Goal: Task Accomplishment & Management: Manage account settings

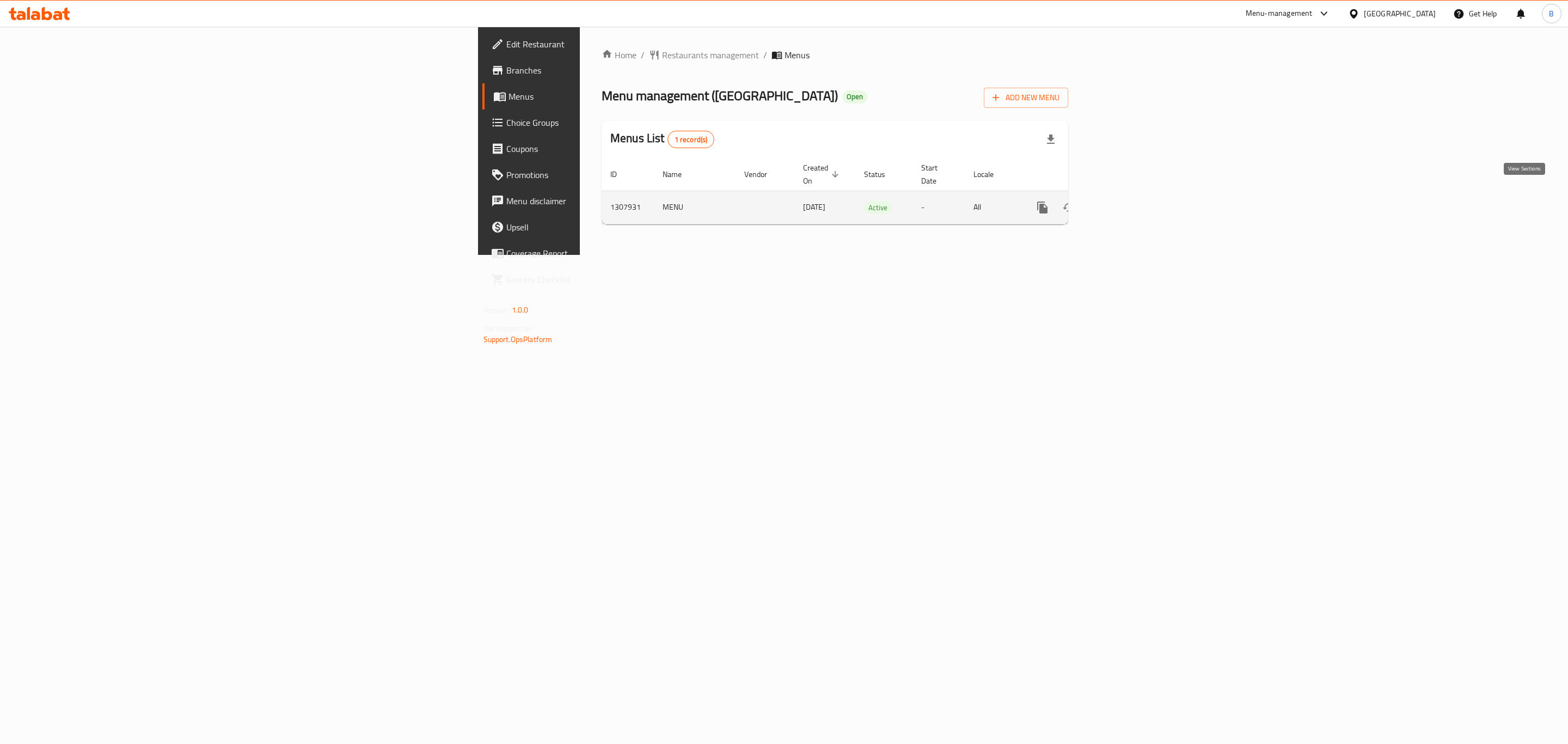
click at [1128, 201] on icon "enhanced table" at bounding box center [1121, 207] width 13 height 13
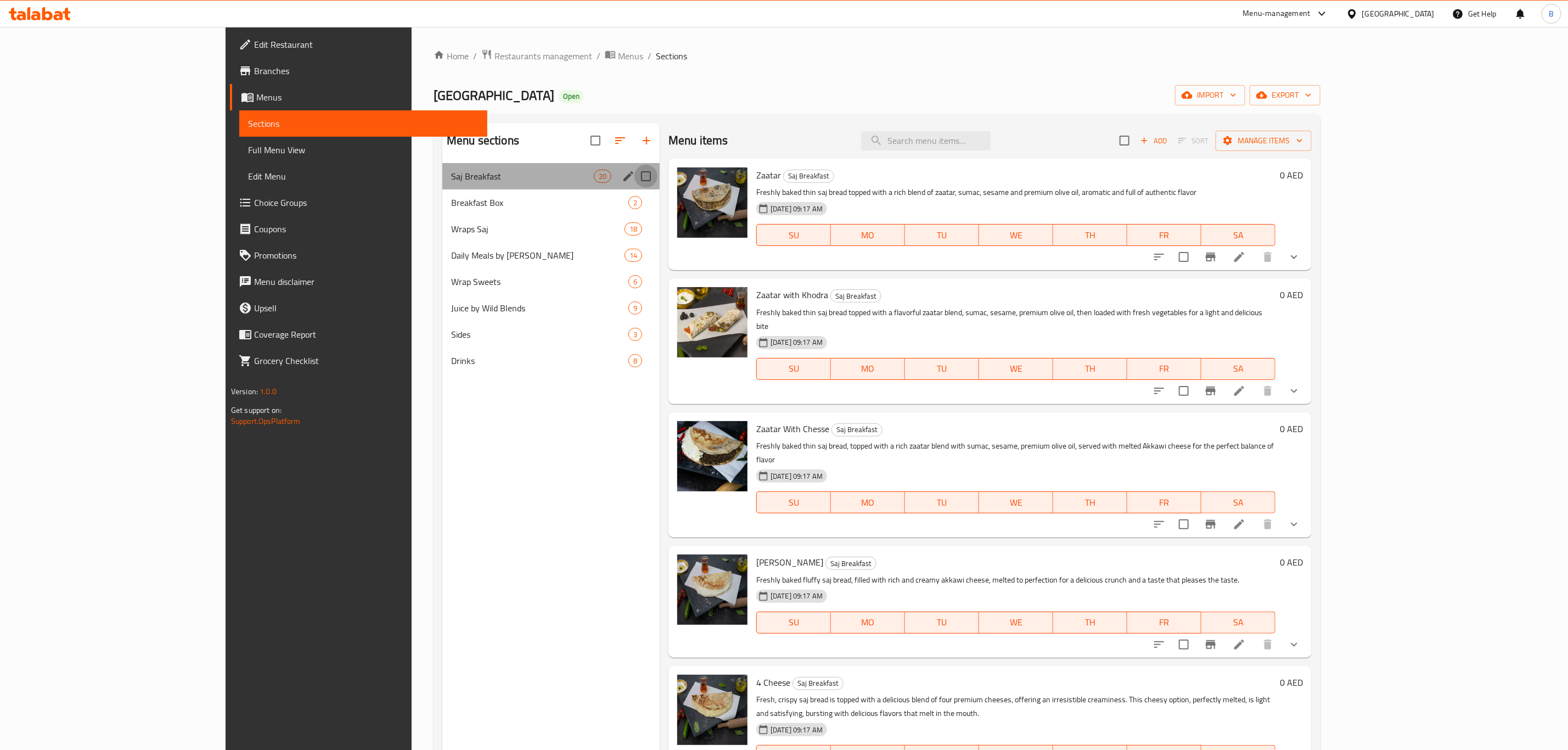
click at [634, 180] on input "Menu sections" at bounding box center [646, 176] width 23 height 23
checkbox input "true"
click at [1303, 146] on span "Manage items" at bounding box center [1264, 141] width 78 height 14
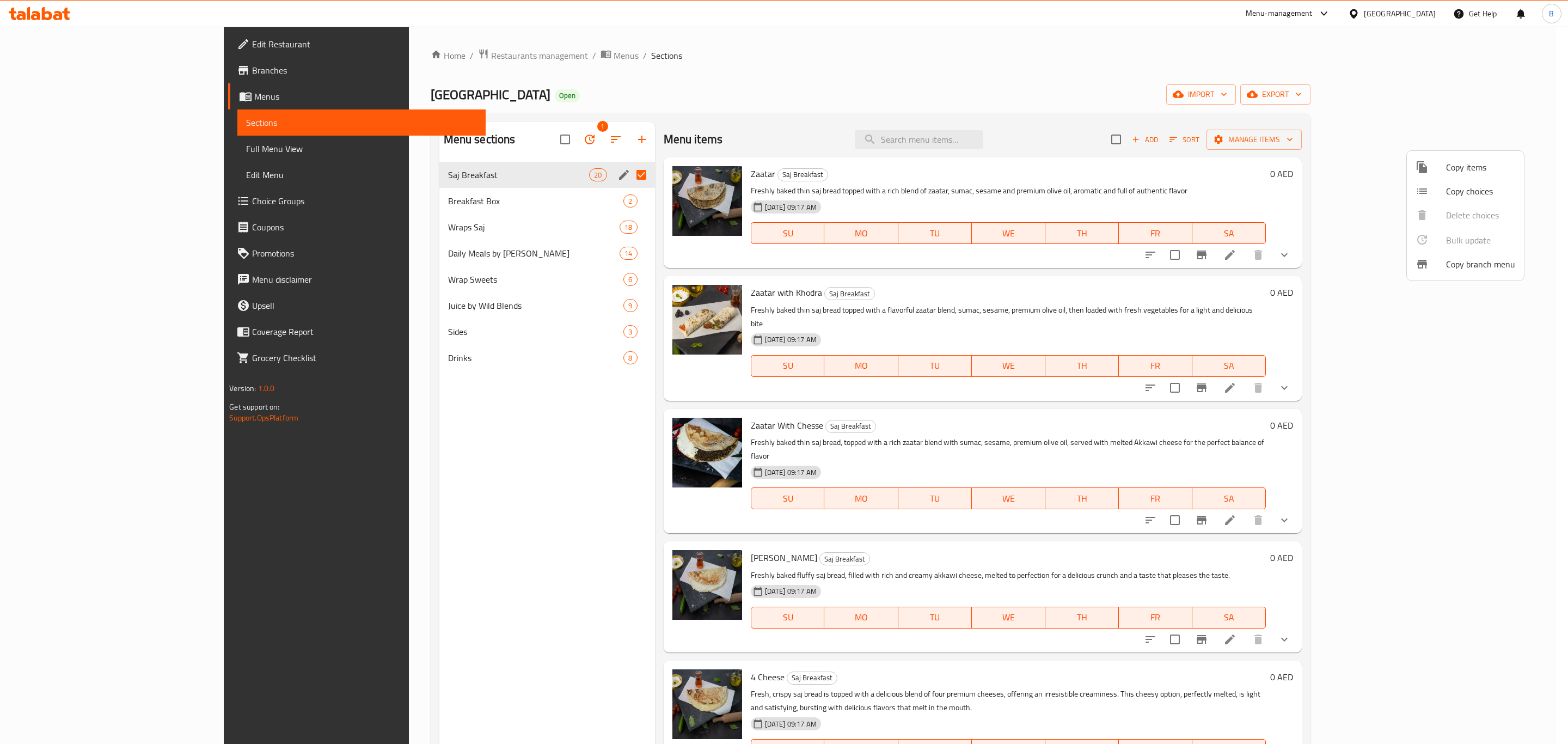
click at [1323, 136] on div at bounding box center [784, 372] width 1568 height 744
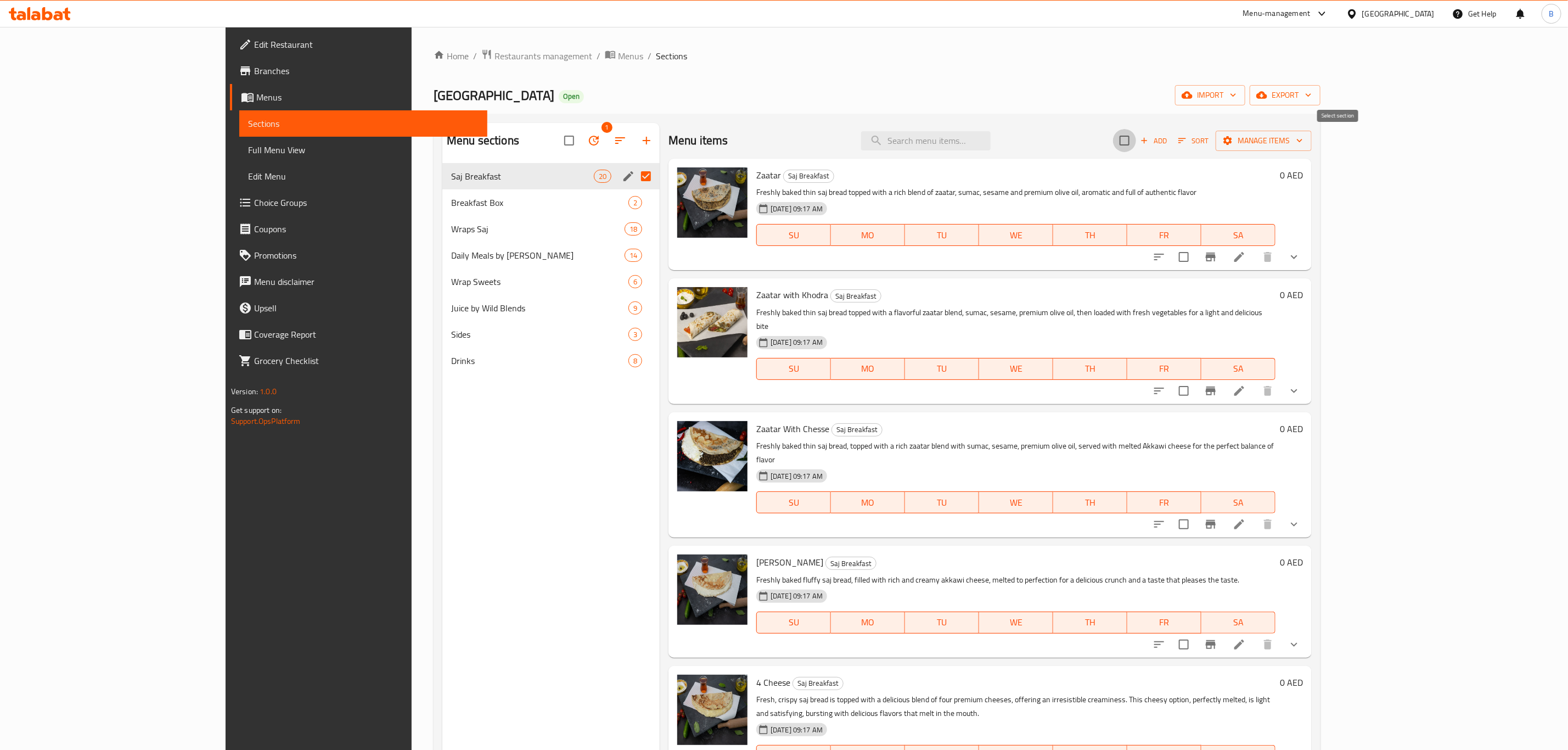
click at [1136, 137] on input "checkbox" at bounding box center [1125, 141] width 23 height 23
checkbox input "true"
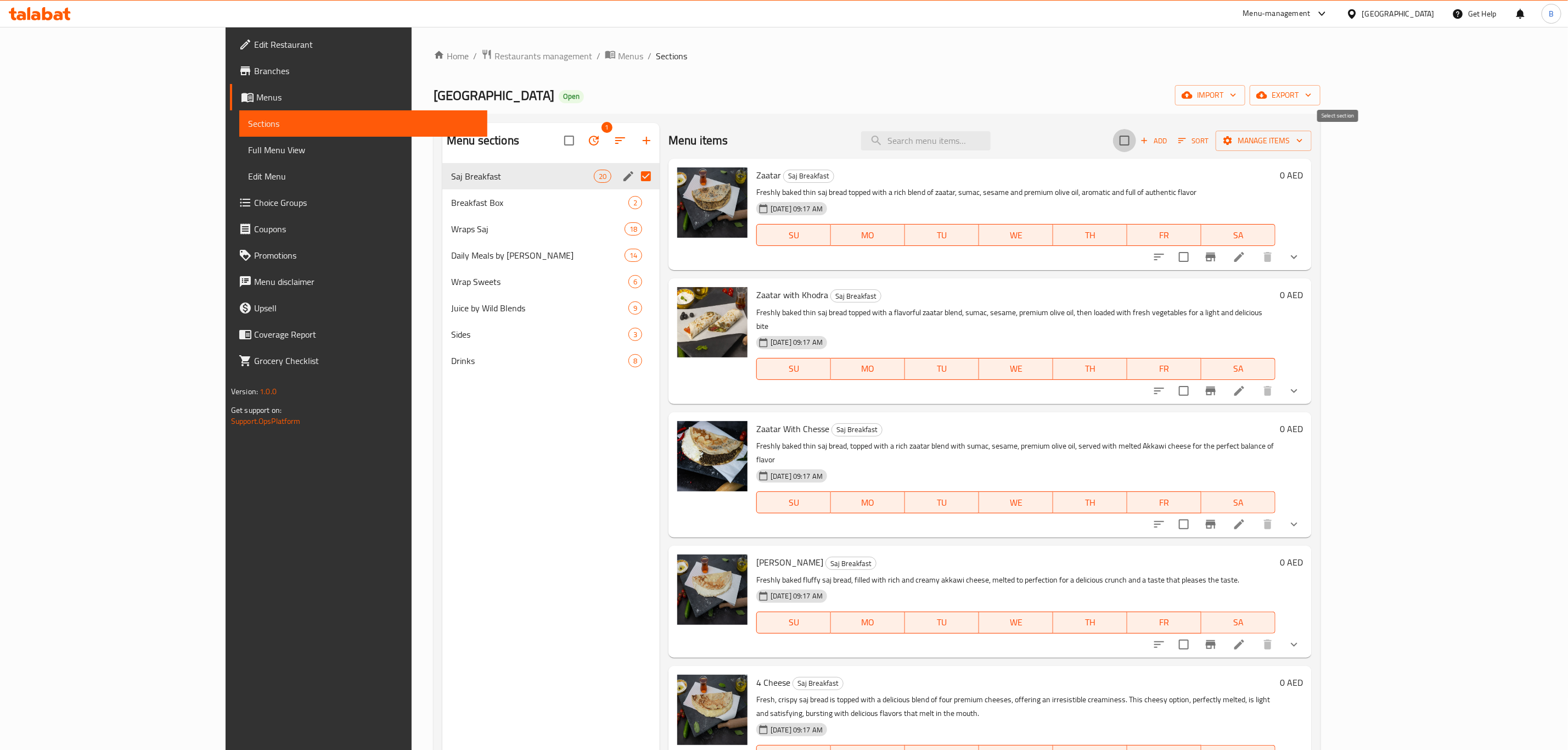
checkbox input "true"
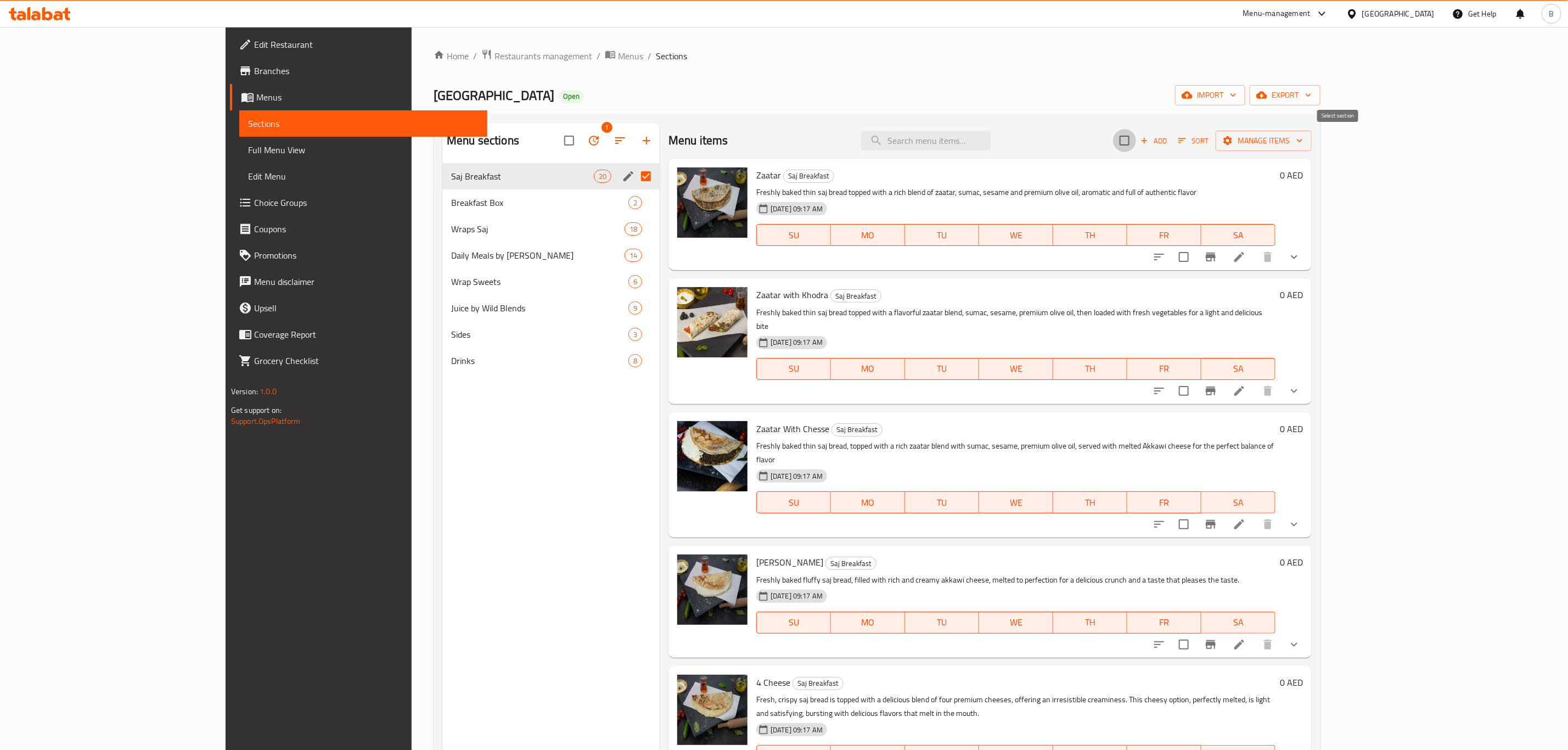
checkbox input "true"
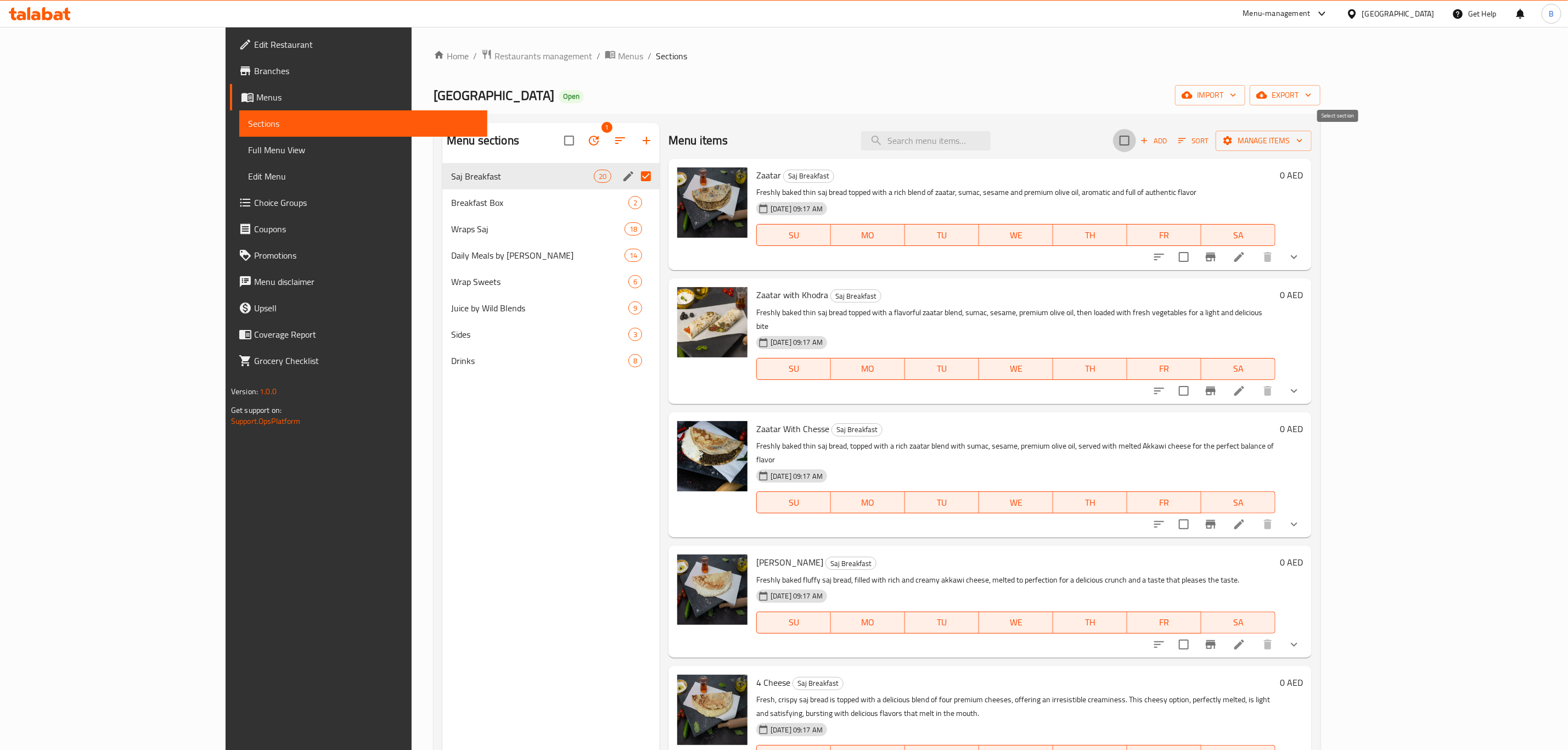
checkbox input "true"
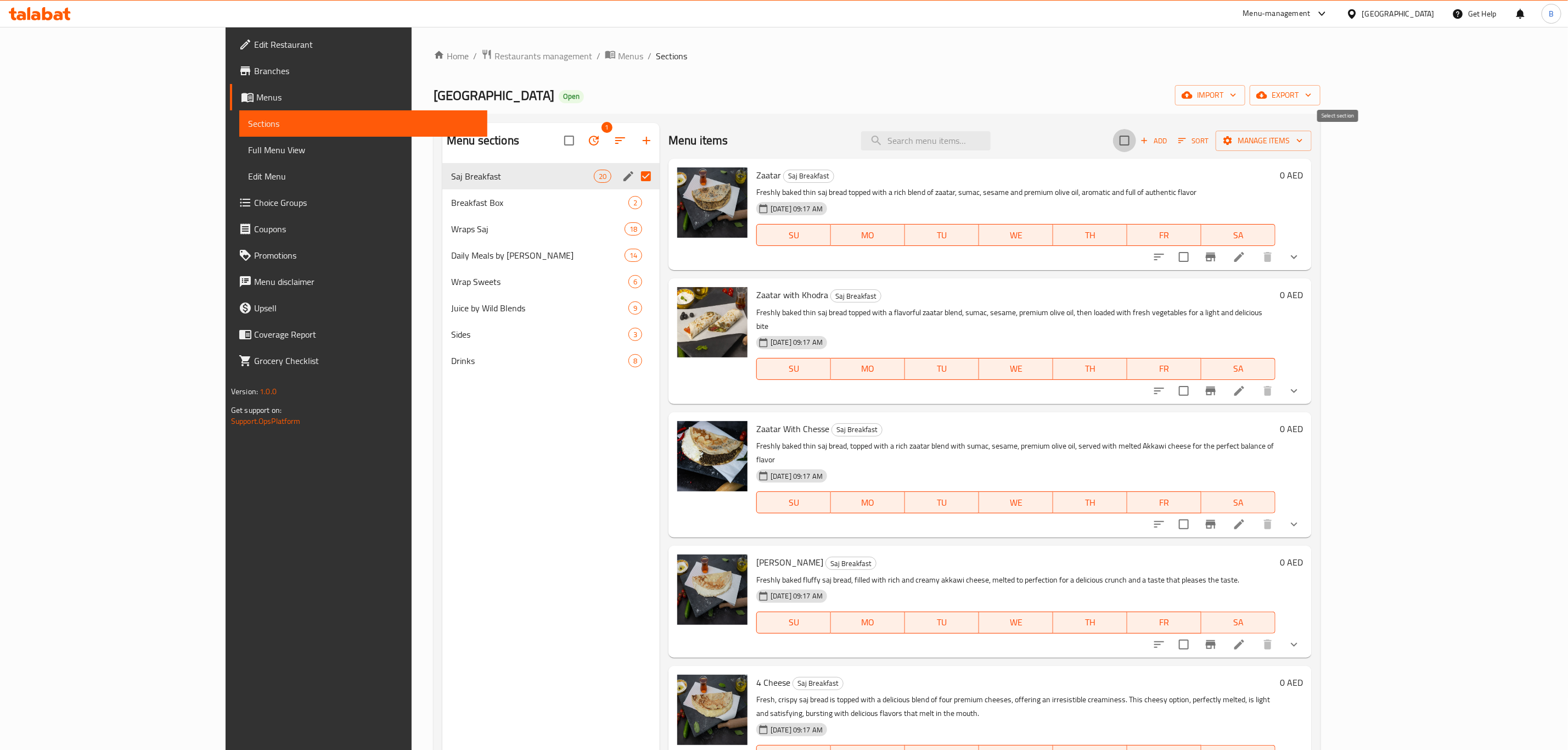
checkbox input "true"
click at [1305, 144] on icon "button" at bounding box center [1299, 140] width 11 height 11
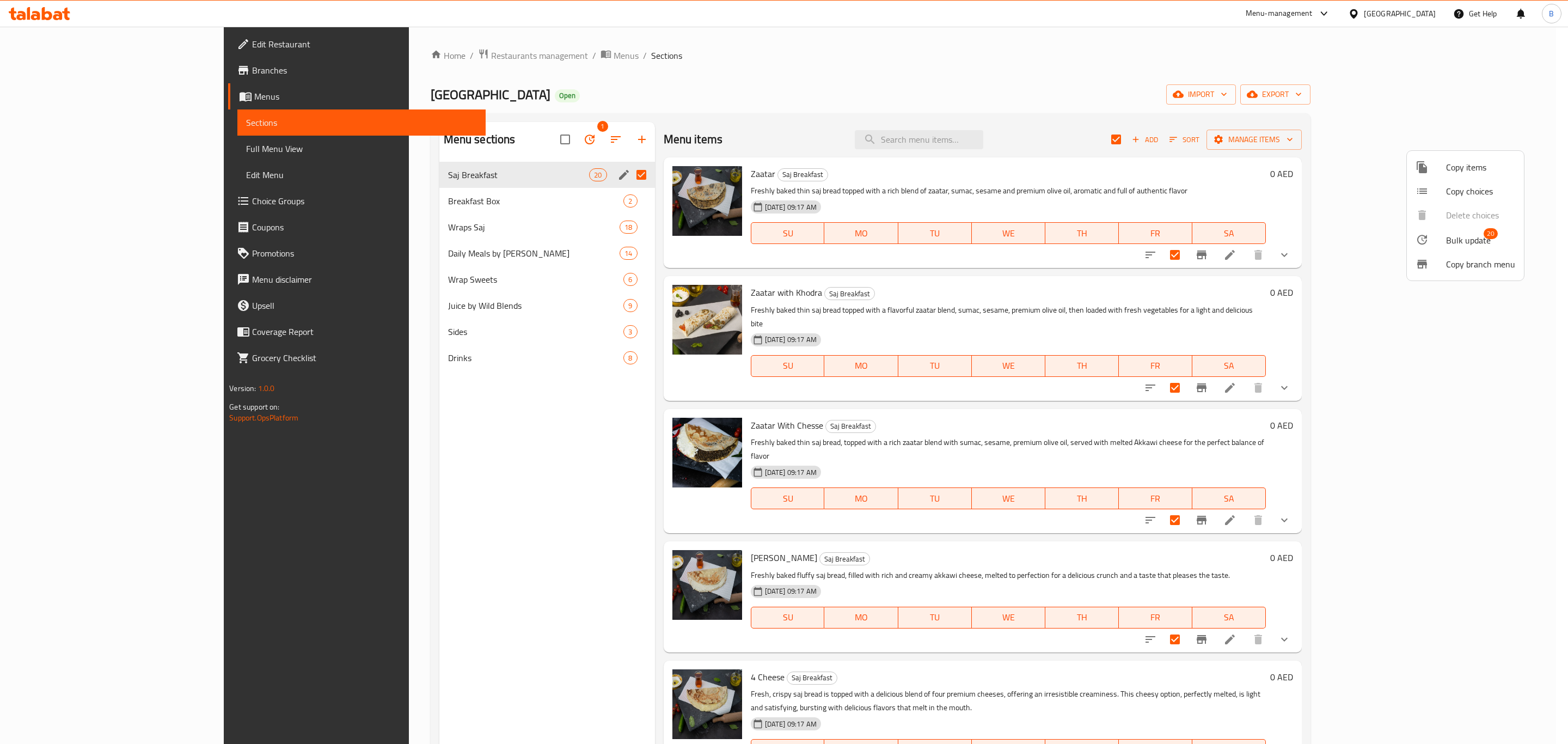
click at [1466, 214] on ul "Copy items Copy choices Delete choices Bulk update 20 Copy branch menu" at bounding box center [1465, 215] width 117 height 130
click at [1289, 85] on div at bounding box center [784, 372] width 1568 height 744
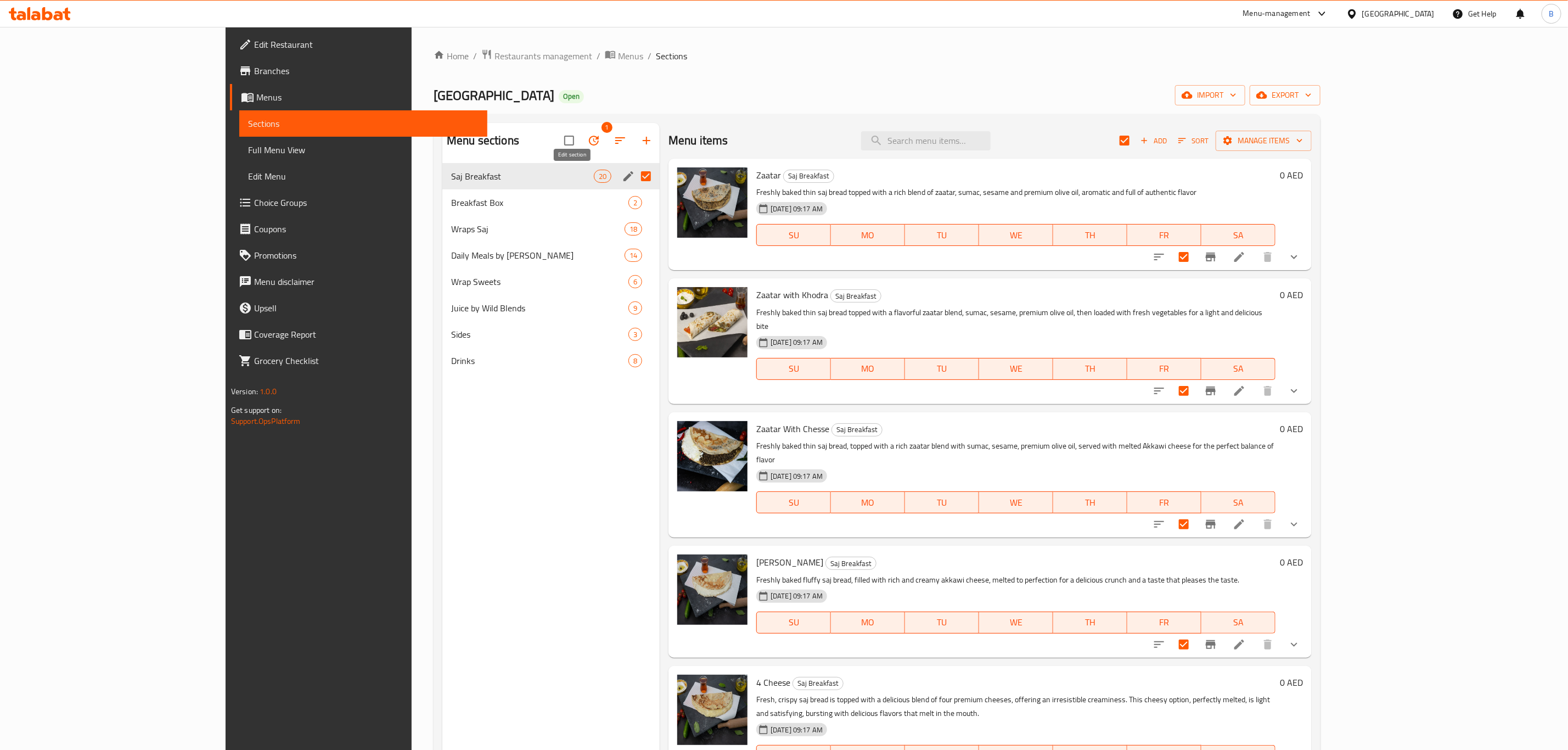
click at [622, 182] on icon "edit" at bounding box center [628, 176] width 13 height 13
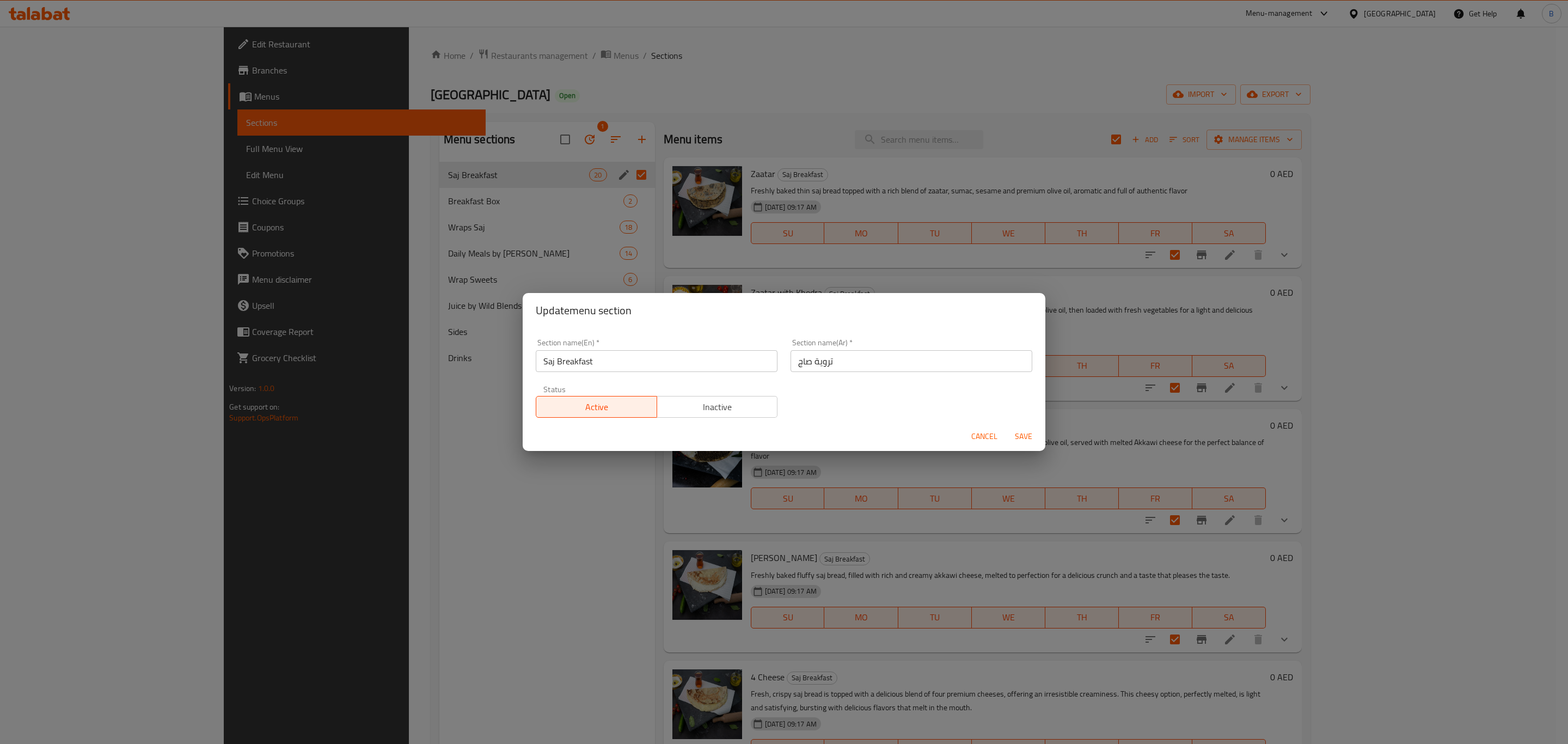
click at [739, 421] on div "Status Active Inactive" at bounding box center [656, 401] width 255 height 46
click at [737, 414] on span "Inactive" at bounding box center [717, 407] width 112 height 16
click at [1023, 438] on span "Save" at bounding box center [1023, 437] width 26 height 14
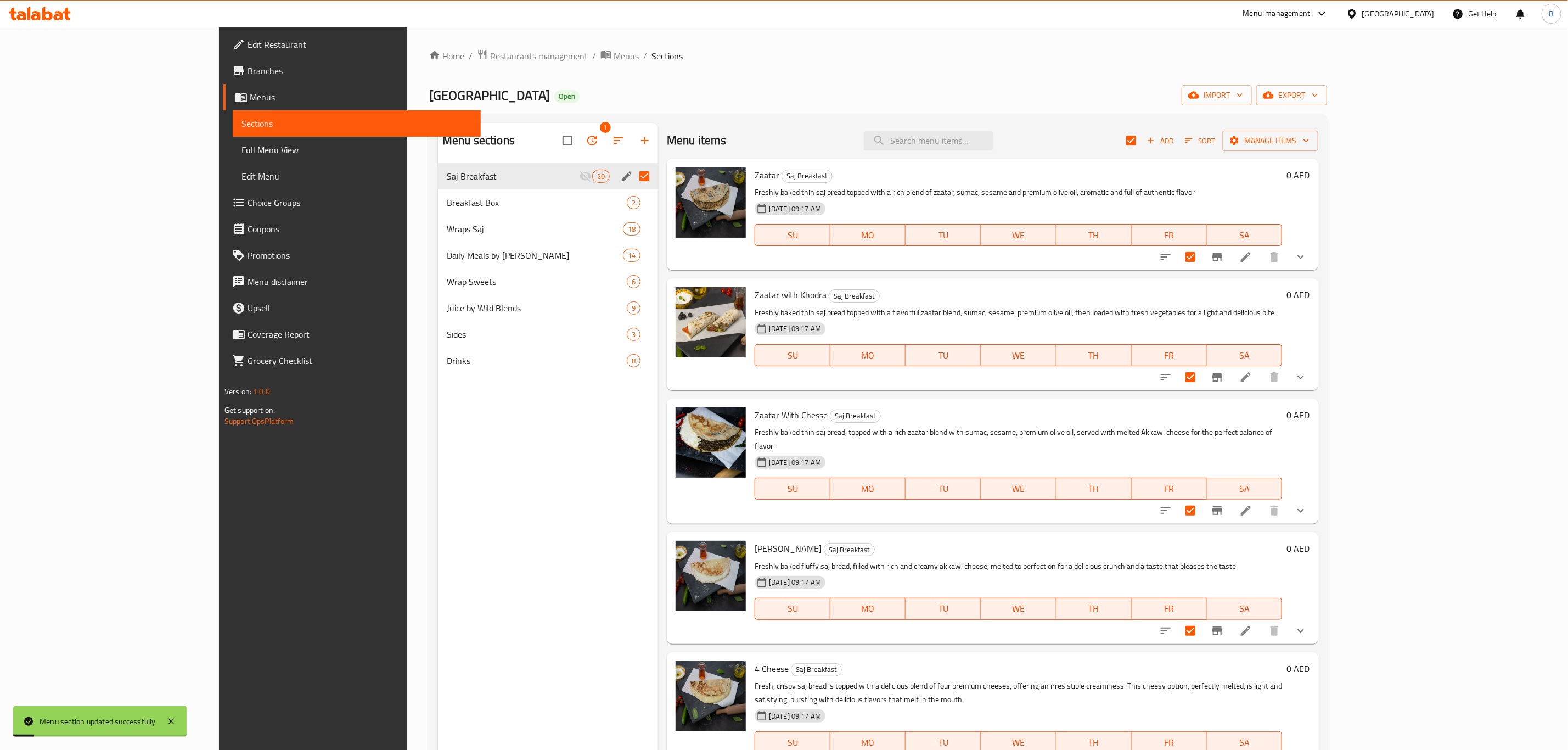
click at [492, 437] on div "Menu sections 1 Saj Breakfast 20 Breakfast Box 2 Wraps Saj 18 Daily Meals by Le…" at bounding box center [548, 497] width 220 height 750
click at [620, 206] on icon "edit" at bounding box center [627, 203] width 13 height 13
checkbox input "false"
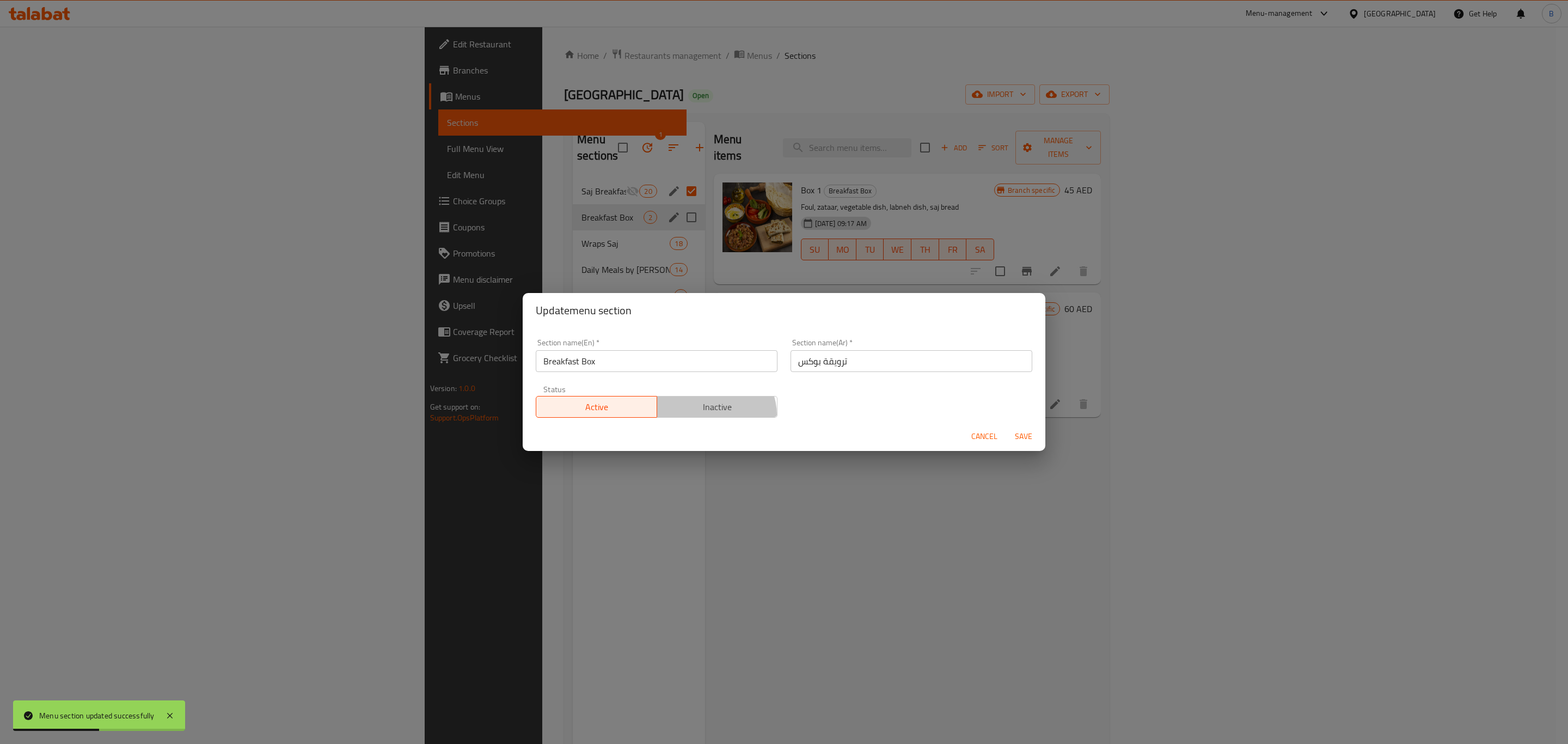
click at [709, 416] on button "Inactive" at bounding box center [717, 407] width 121 height 22
click at [1025, 433] on span "Save" at bounding box center [1023, 437] width 26 height 14
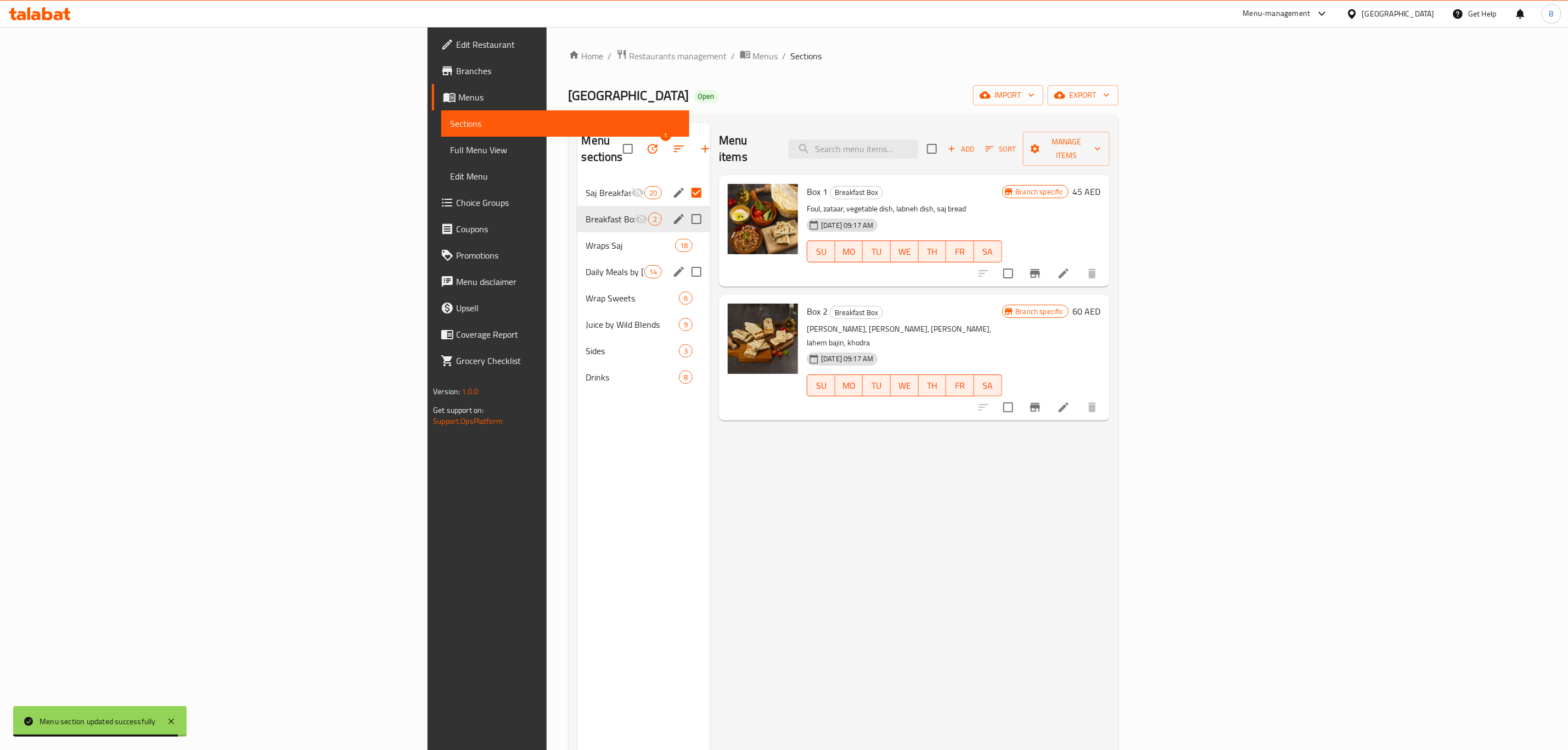
click at [672, 265] on icon "edit" at bounding box center [679, 272] width 13 height 13
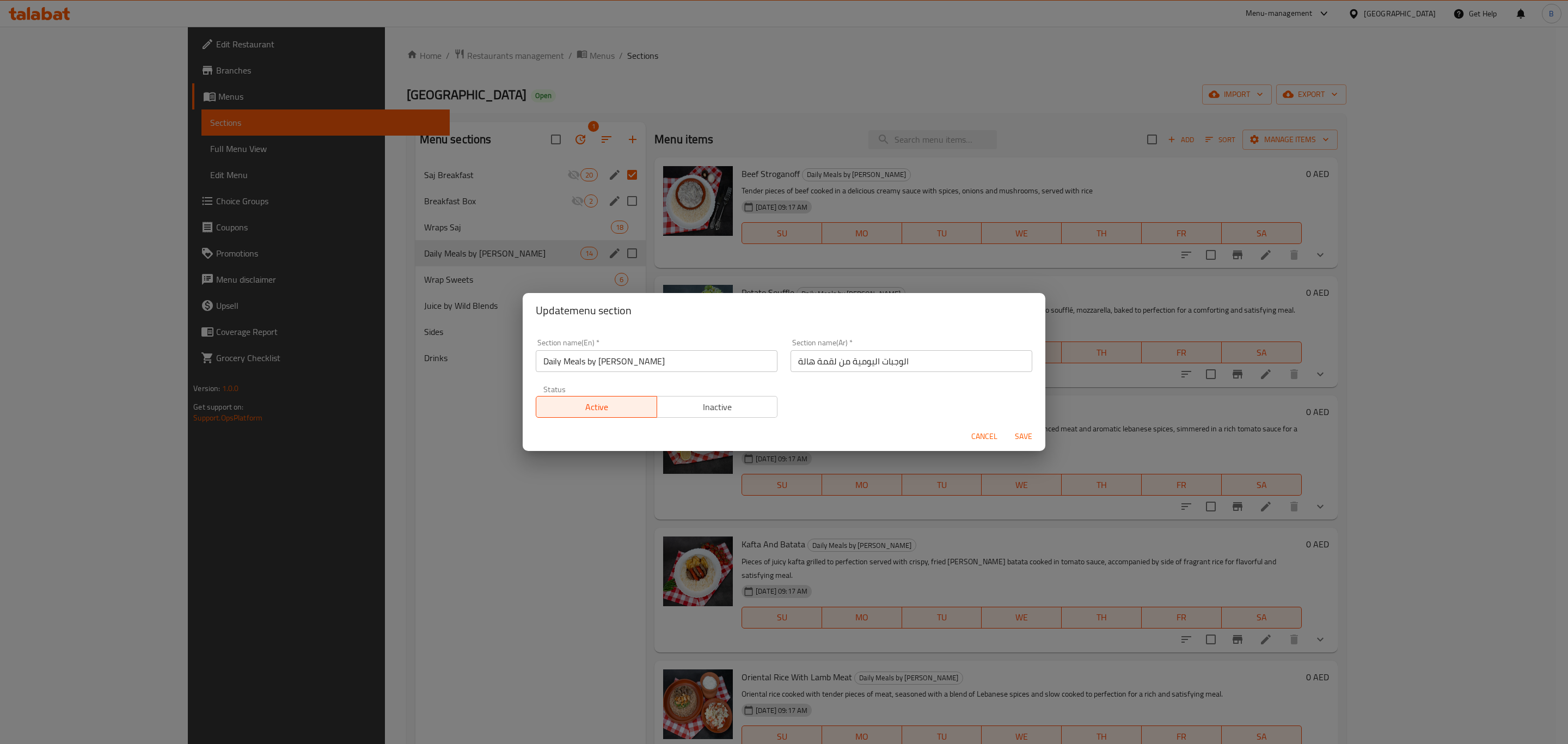
click at [730, 410] on span "Inactive" at bounding box center [717, 407] width 112 height 16
click at [1023, 434] on span "Save" at bounding box center [1023, 437] width 26 height 14
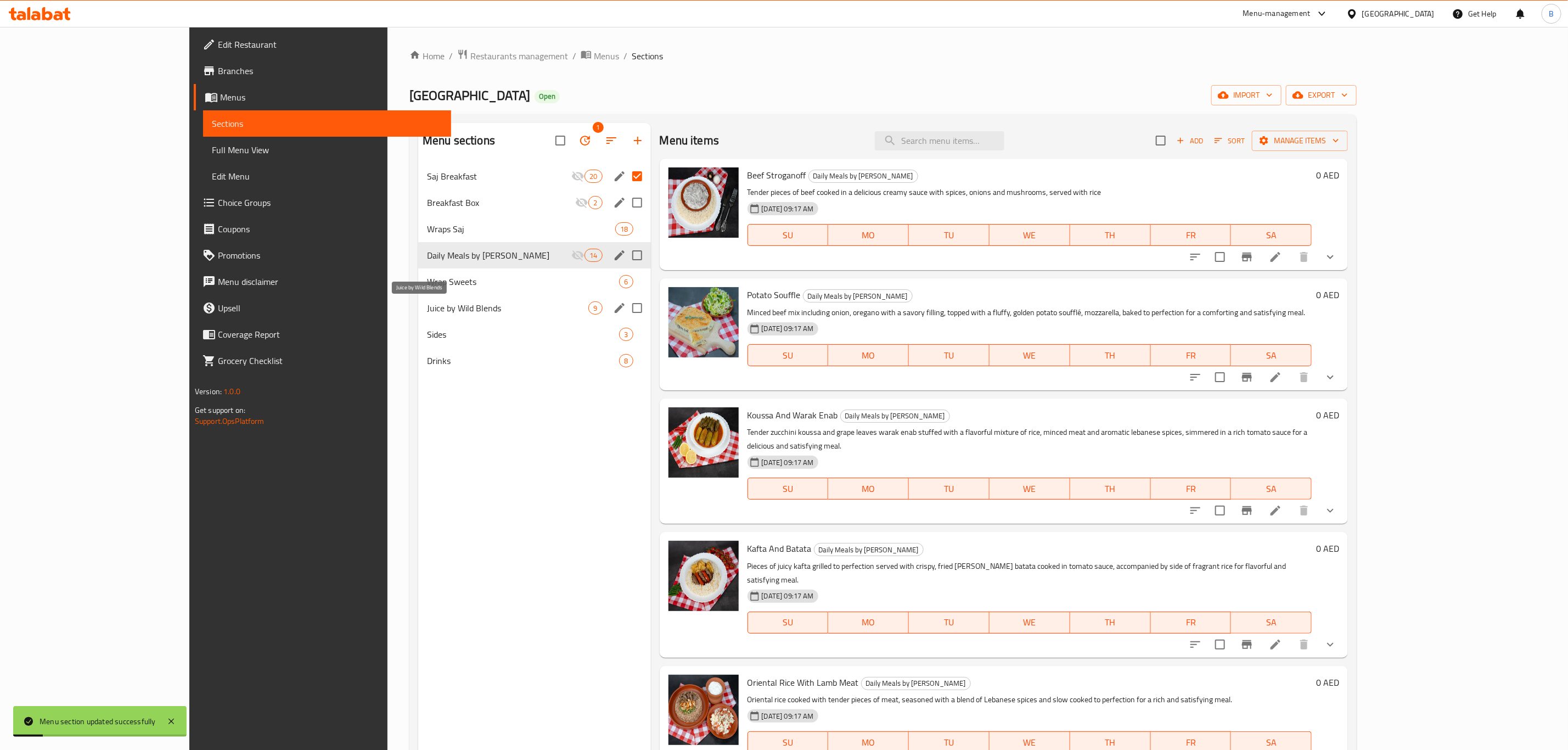
click at [453, 301] on span "Juice by Wild Blends" at bounding box center [507, 308] width 161 height 13
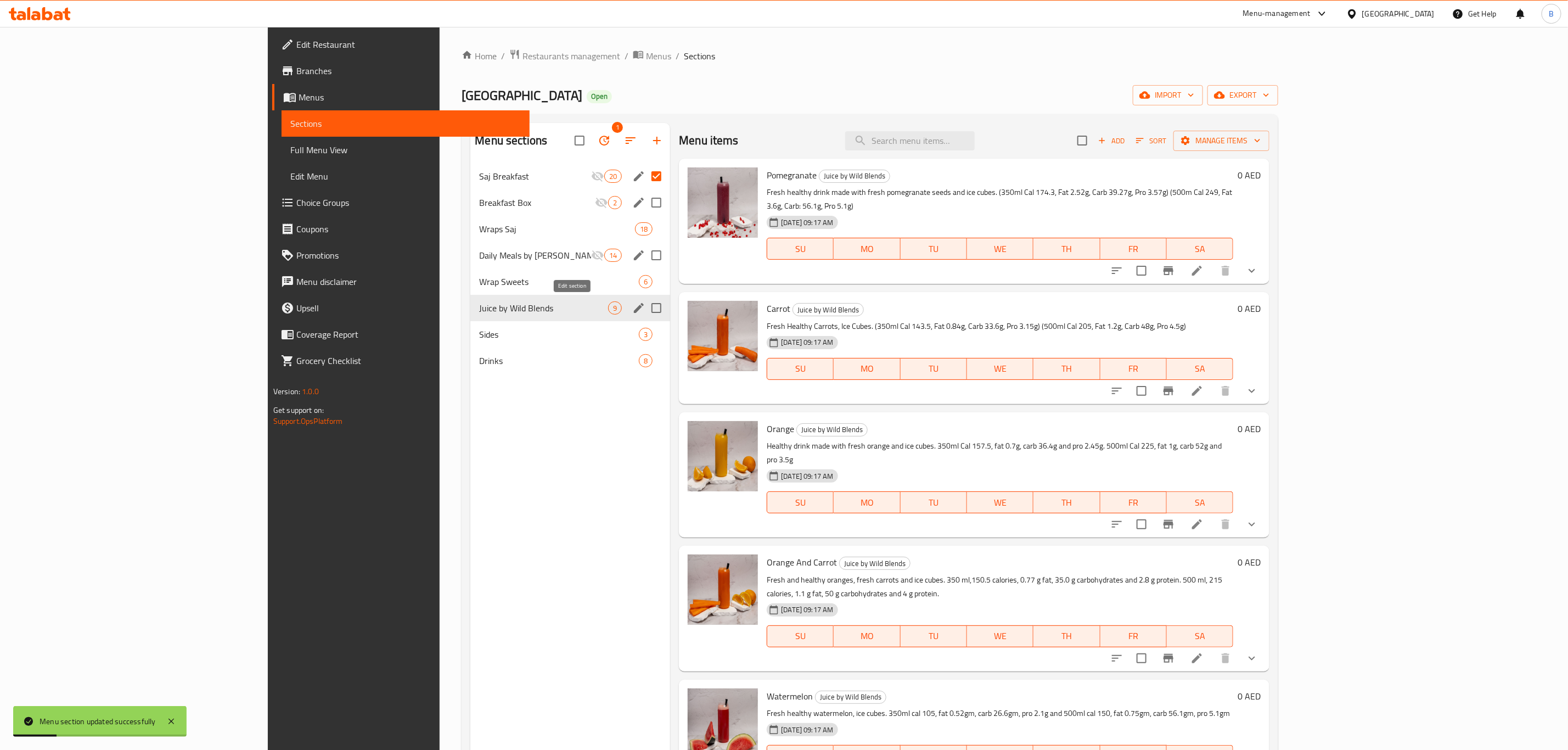
click at [645, 303] on input "Menu sections" at bounding box center [657, 308] width 23 height 23
click at [645, 309] on input "Menu sections" at bounding box center [657, 308] width 23 height 23
click at [645, 313] on input "Menu sections" at bounding box center [657, 308] width 23 height 23
click at [645, 309] on input "Menu sections" at bounding box center [657, 308] width 23 height 23
checkbox input "false"
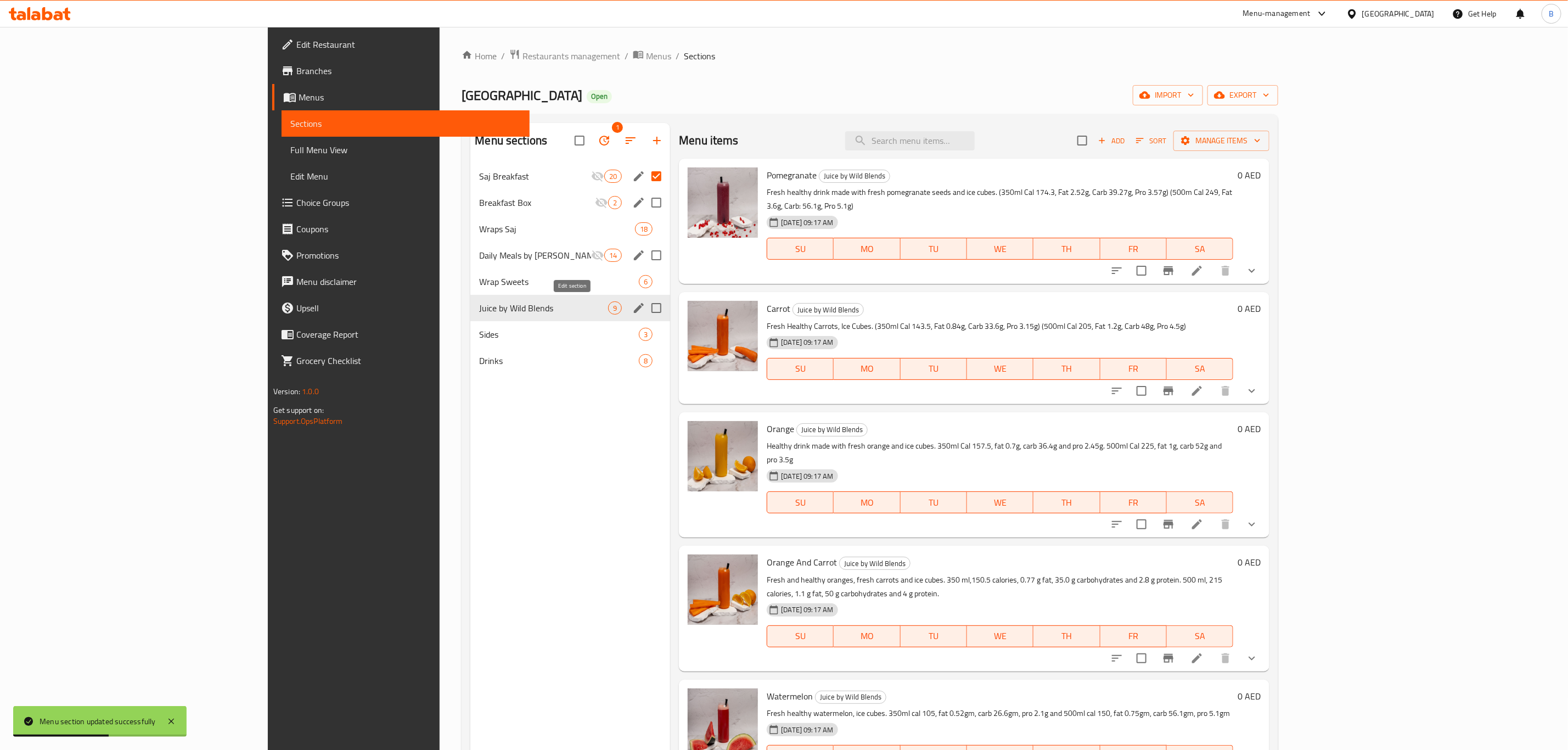
click at [633, 311] on icon "edit" at bounding box center [639, 308] width 13 height 13
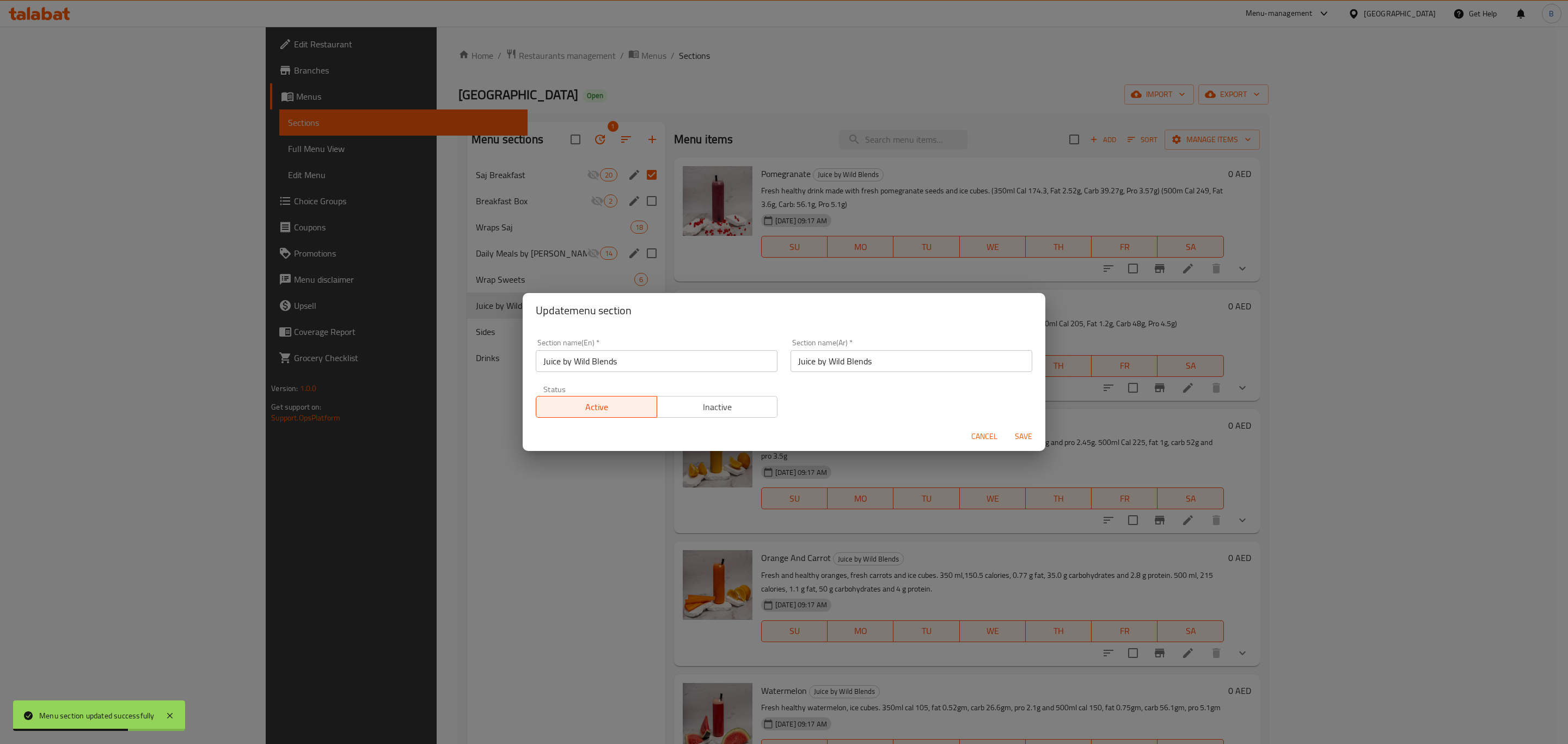
click at [598, 359] on input "Juice by Wild Blends" at bounding box center [656, 361] width 242 height 22
type input "Fresh Juices"
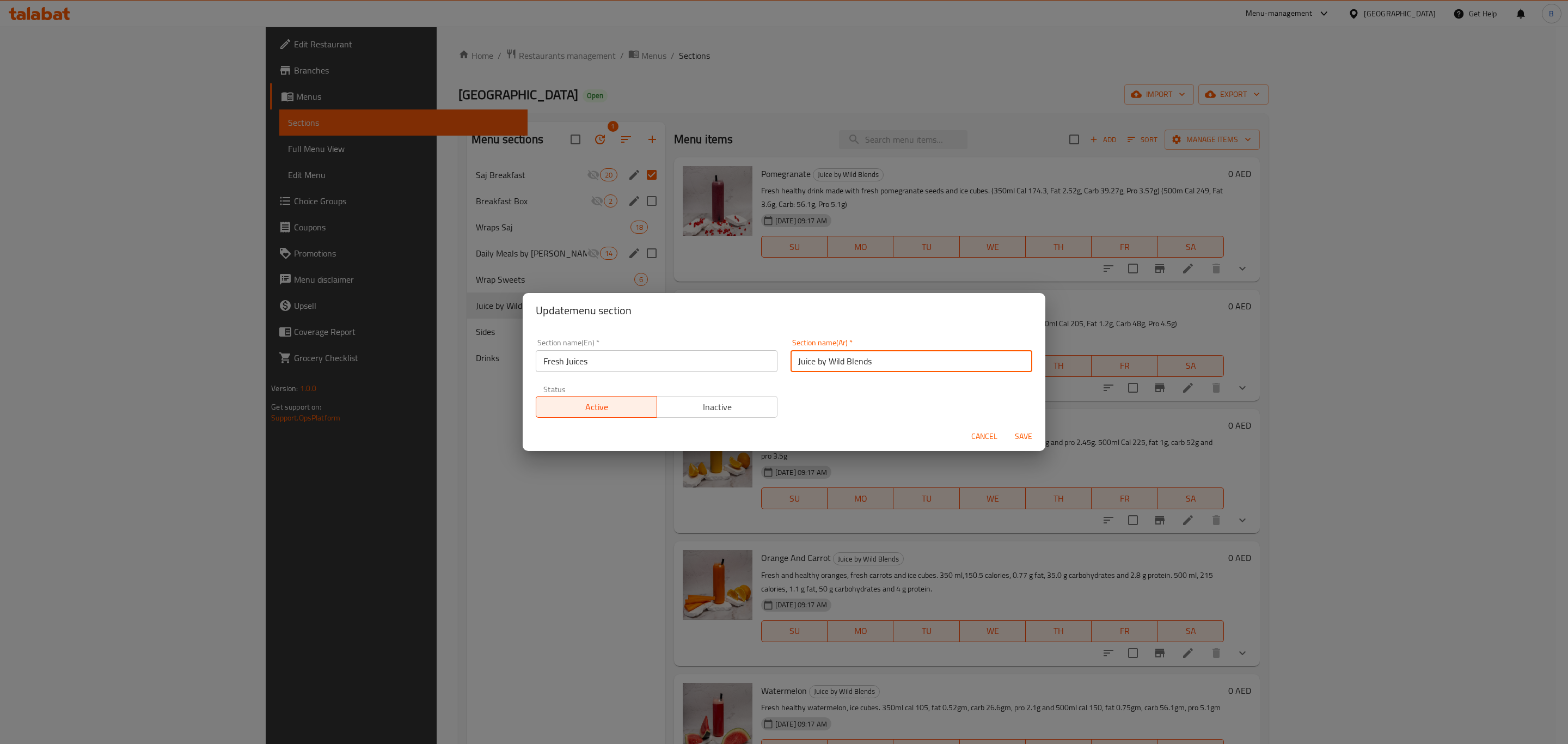
click at [902, 358] on input "Juice by Wild Blends" at bounding box center [911, 361] width 242 height 22
click at [819, 358] on input "عصاآر طازجة" at bounding box center [911, 361] width 242 height 22
type input "عصائر طازجة"
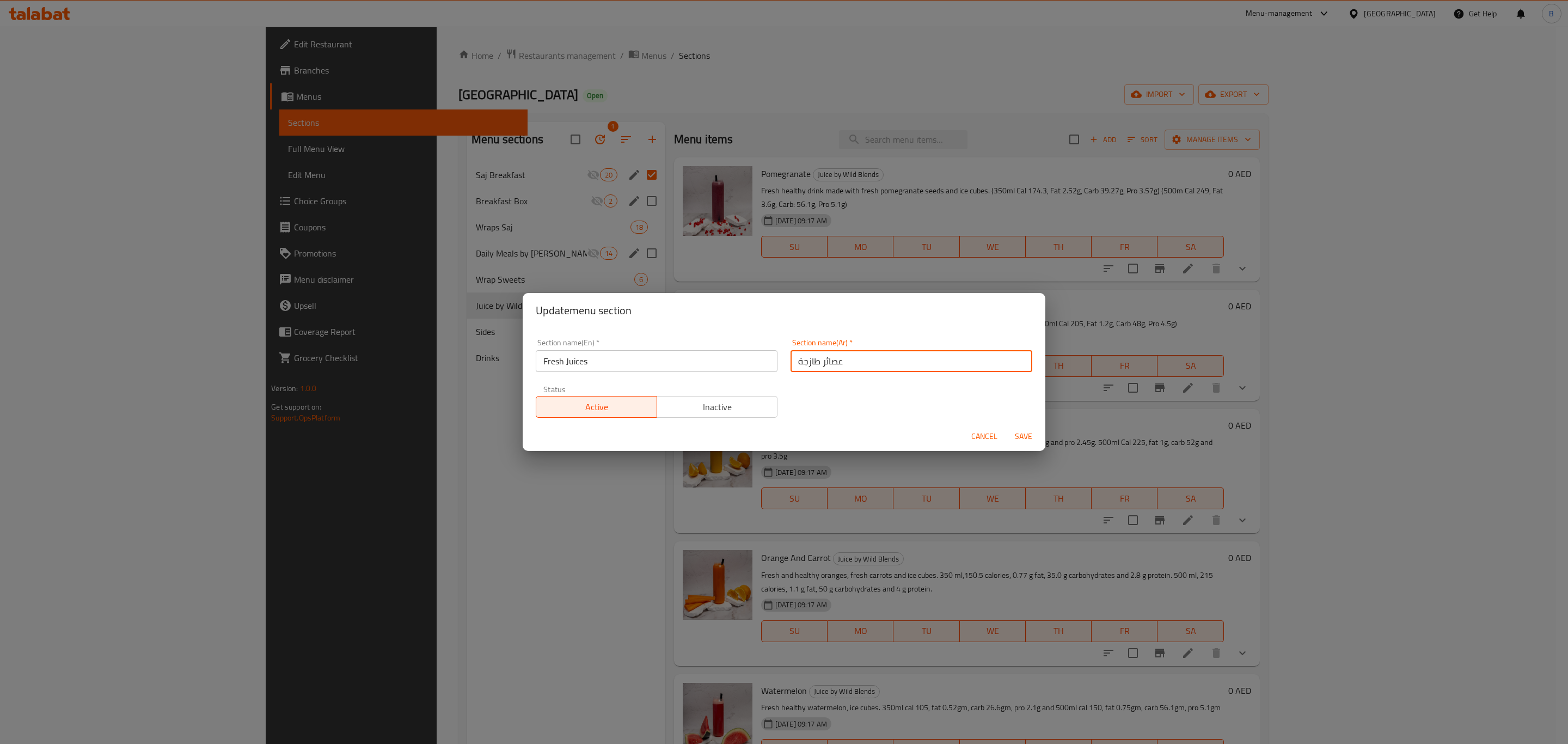
click at [1023, 441] on span "Save" at bounding box center [1023, 437] width 26 height 14
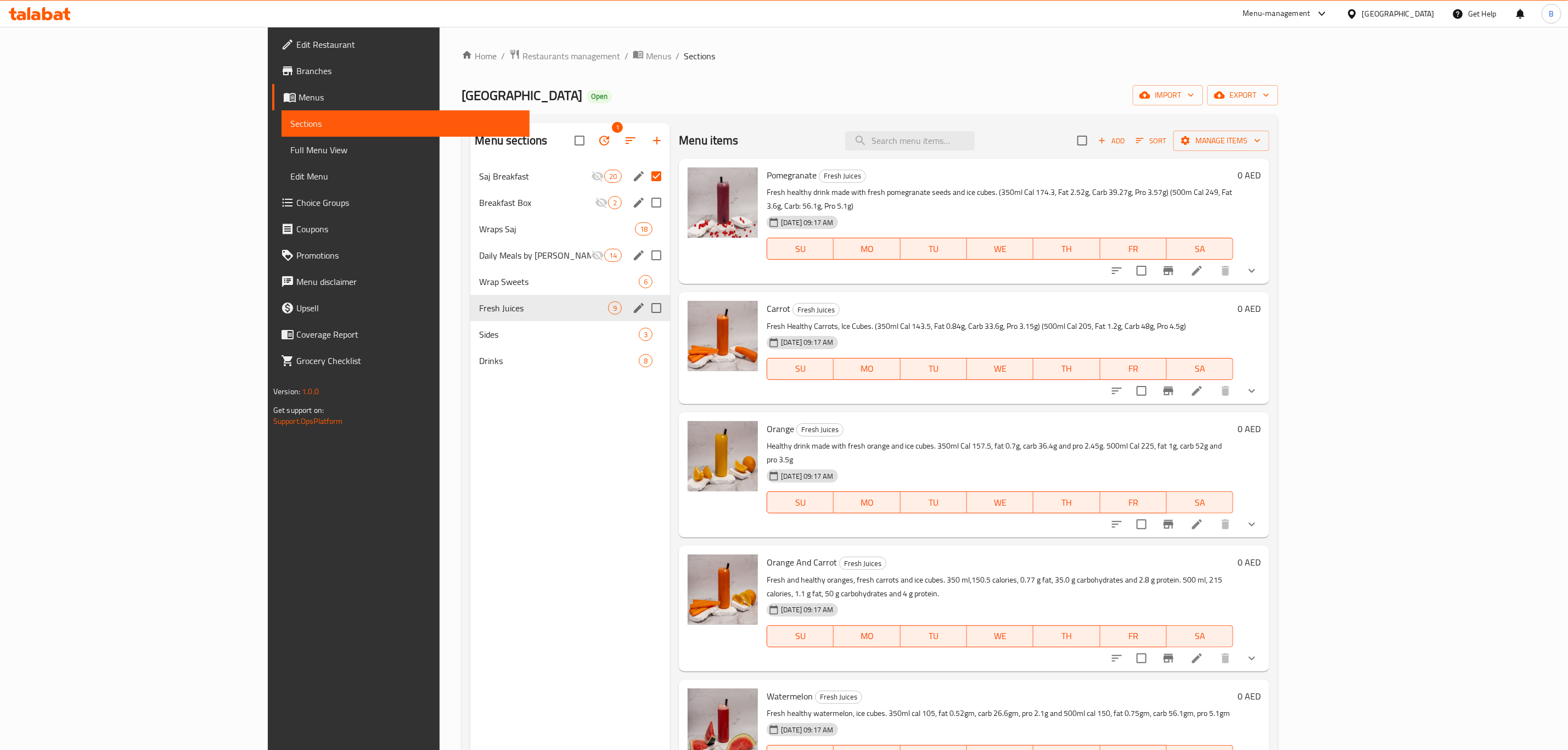
drag, startPoint x: 455, startPoint y: 530, endPoint x: 446, endPoint y: 530, distance: 9.0
click at [471, 530] on div "Menu sections 1 Saj Breakfast 20 Breakfast Box 2 Wraps Saj 18 Daily Meals by Le…" at bounding box center [571, 497] width 200 height 750
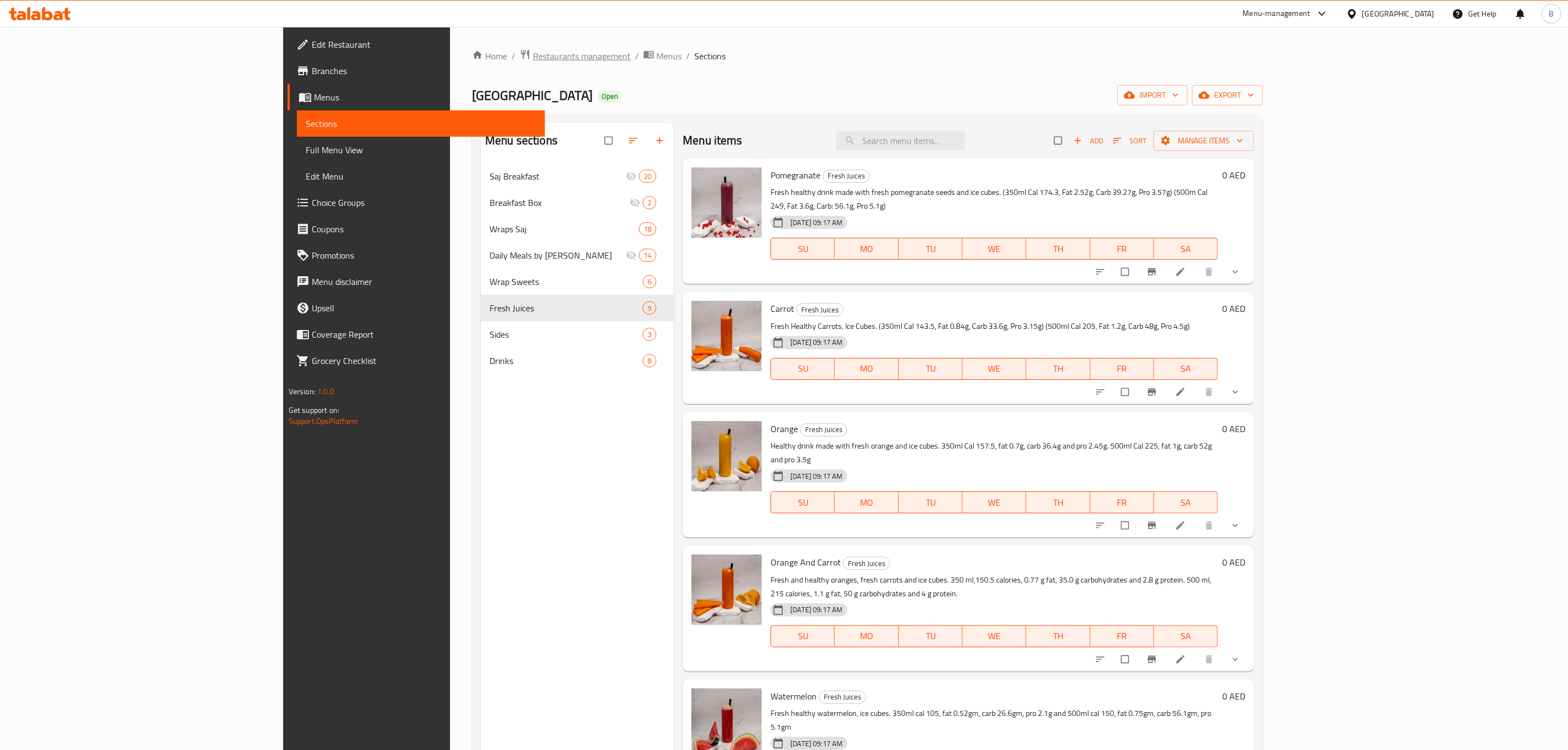
click at [533, 58] on span "Restaurants management" at bounding box center [582, 56] width 97 height 13
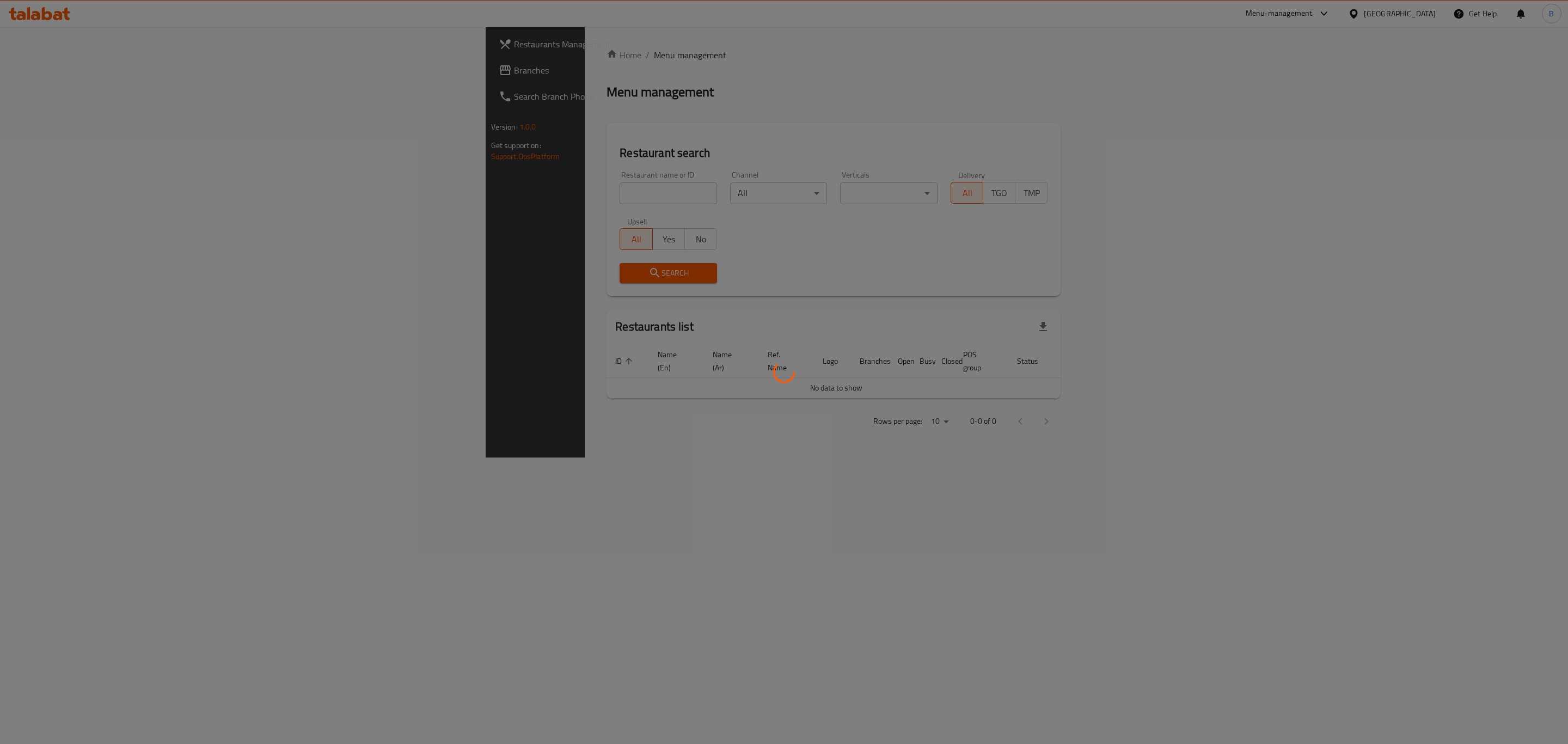
click at [423, 191] on div at bounding box center [784, 372] width 1568 height 744
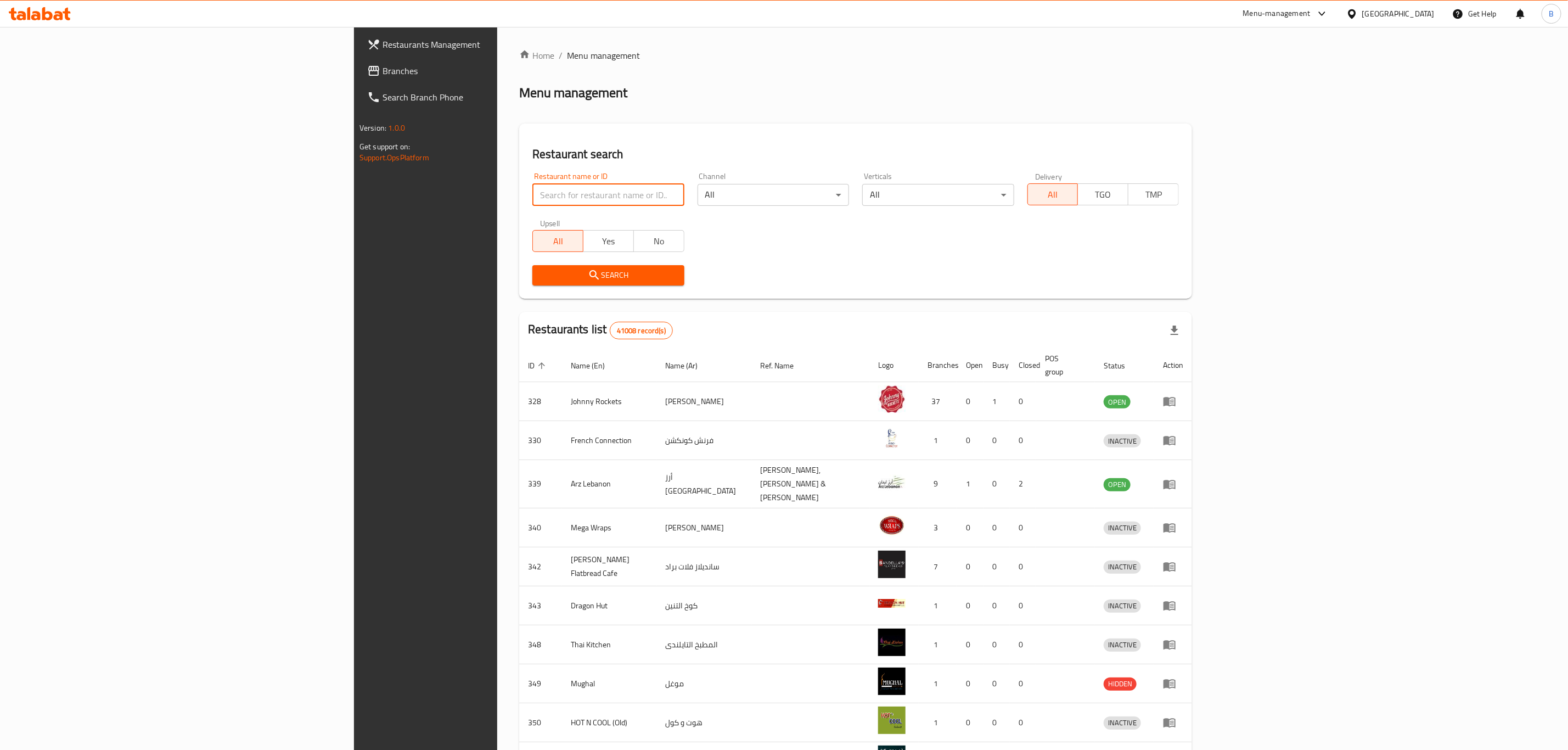
click at [533, 195] on input "search" at bounding box center [608, 195] width 151 height 22
paste input "633827"
paste input "search"
type input "633827"
click button "Search" at bounding box center [608, 275] width 151 height 20
